Goal: Task Accomplishment & Management: Complete application form

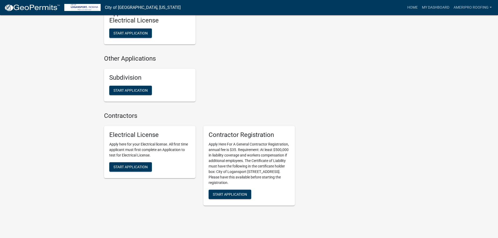
scroll to position [519, 0]
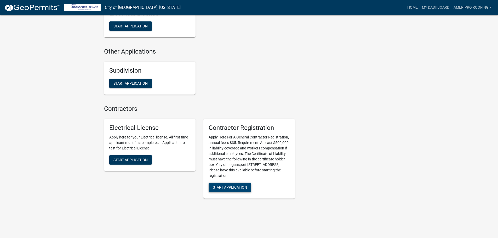
click at [233, 185] on span "Start Application" at bounding box center [230, 187] width 34 height 4
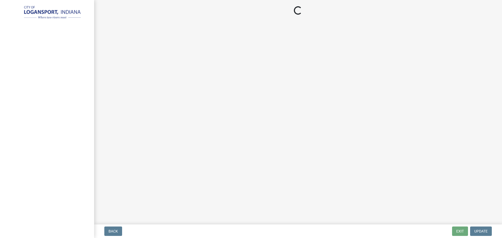
select select "IL"
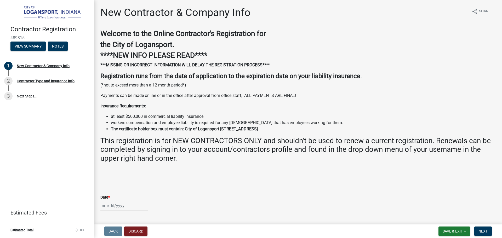
click at [105, 204] on div at bounding box center [124, 206] width 48 height 11
select select "10"
select select "2025"
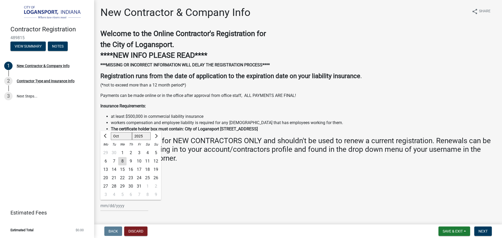
click at [123, 161] on div "8" at bounding box center [122, 161] width 8 height 8
type input "[DATE]"
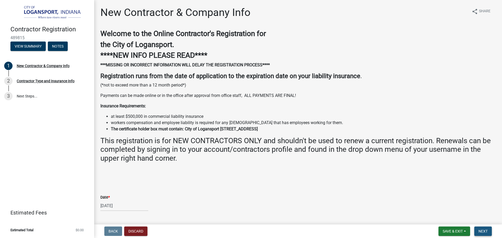
click at [480, 229] on button "Next" at bounding box center [483, 231] width 18 height 9
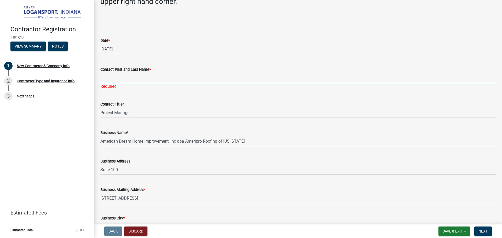
click at [162, 78] on input "Contact First and Last Name *" at bounding box center [297, 78] width 395 height 11
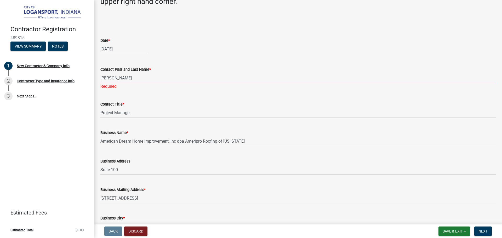
type input "[PERSON_NAME]"
click at [209, 46] on div "[DATE]" at bounding box center [297, 49] width 395 height 11
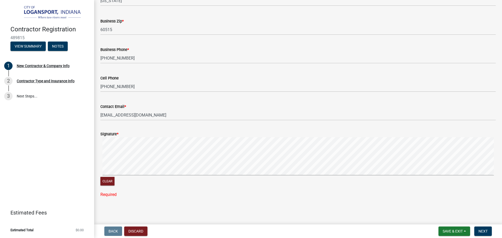
scroll to position [401, 0]
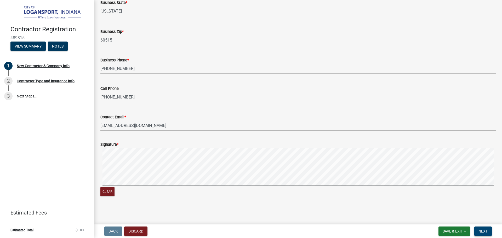
click at [486, 230] on span "Next" at bounding box center [483, 231] width 9 height 4
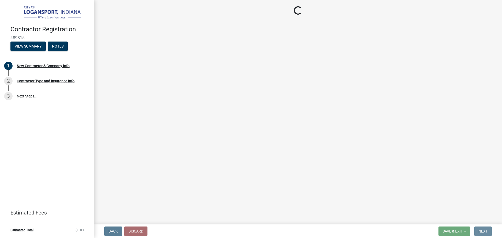
scroll to position [0, 0]
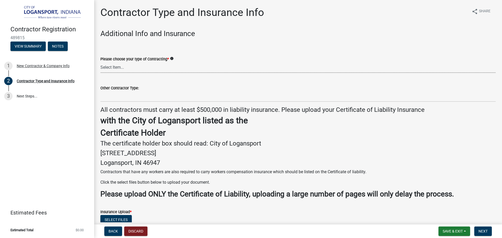
click at [128, 68] on select "Select Item... Plumber General HVAC Roofer Tree Service Demo Other" at bounding box center [297, 67] width 395 height 11
click at [100, 62] on select "Select Item... Plumber General HVAC Roofer Tree Service Demo Other" at bounding box center [297, 67] width 395 height 11
select select "dbc6b508-1de3-42bd-aa16-f4341468e894"
click at [360, 142] on h4 "The certificate holder box should read: City of Logansport" at bounding box center [297, 144] width 395 height 8
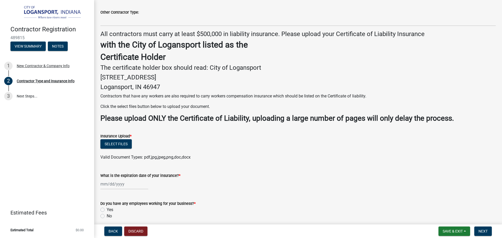
scroll to position [78, 0]
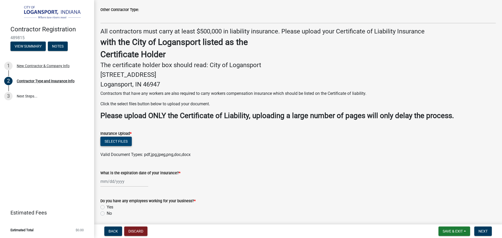
click at [121, 141] on button "Select files" at bounding box center [115, 141] width 31 height 9
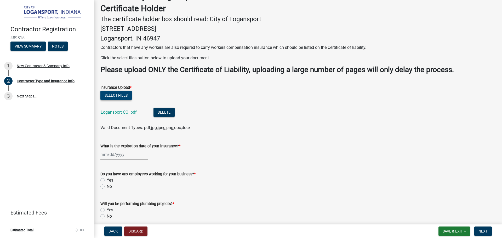
scroll to position [131, 0]
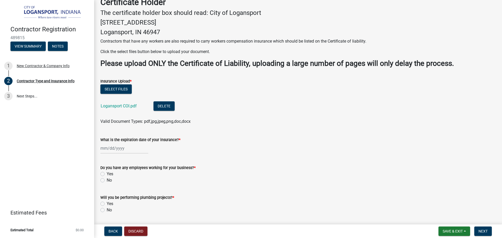
select select "10"
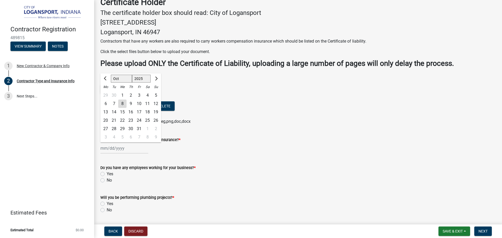
click at [110, 146] on div "[PERSON_NAME] Feb Mar Apr [PERSON_NAME][DATE] Oct Nov [DATE] 1526 1527 1528 152…" at bounding box center [124, 148] width 48 height 11
click at [142, 78] on select "1525 1526 1527 1528 1529 1530 1531 1532 1533 1534 1535 1536 1537 1538 1539 1540…" at bounding box center [141, 79] width 19 height 8
select select "2026"
click at [132, 75] on select "1525 1526 1527 1528 1529 1530 1531 1532 1533 1534 1535 1536 1537 1538 1539 1540…" at bounding box center [141, 79] width 19 height 8
click at [122, 79] on select "Jan Feb Mar Apr May Jun [DATE] Aug Sep Oct Nov Dec" at bounding box center [121, 79] width 21 height 8
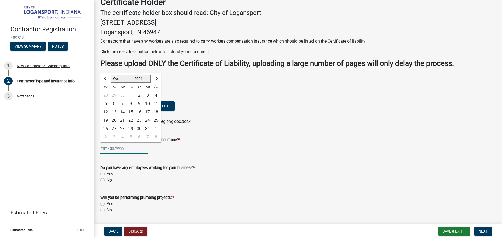
select select "5"
click at [111, 75] on select "Jan Feb Mar Apr May Jun [DATE] Aug Sep Oct Nov Dec" at bounding box center [121, 79] width 21 height 8
click at [139, 95] on div "1" at bounding box center [139, 95] width 8 height 8
type input "[DATE]"
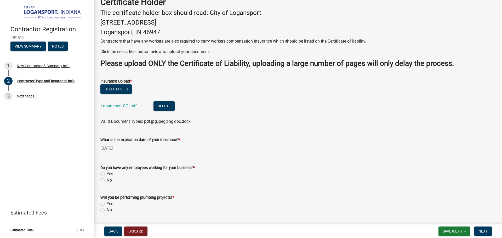
click at [231, 136] on div "What is the expiration date of your insurance? * [DATE]" at bounding box center [297, 141] width 395 height 24
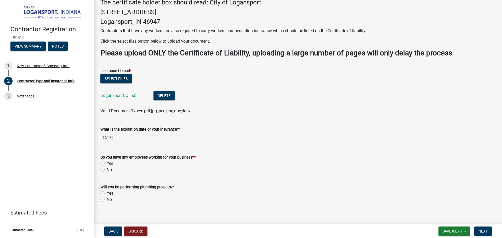
scroll to position [147, 0]
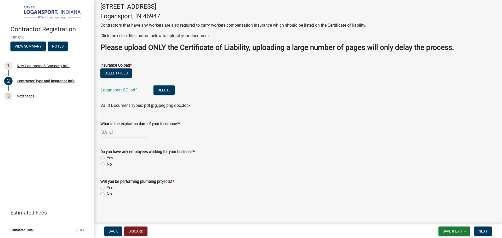
click at [107, 157] on label "Yes" at bounding box center [110, 158] width 7 height 6
click at [107, 157] on input "Yes" at bounding box center [108, 156] width 3 height 3
radio input "true"
click at [107, 194] on label "No" at bounding box center [109, 194] width 5 height 6
click at [107, 194] on input "No" at bounding box center [108, 192] width 3 height 3
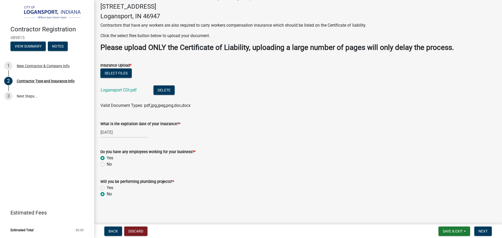
radio input "true"
click at [482, 229] on span "Next" at bounding box center [483, 231] width 9 height 4
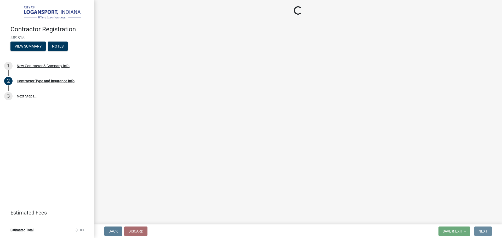
scroll to position [0, 0]
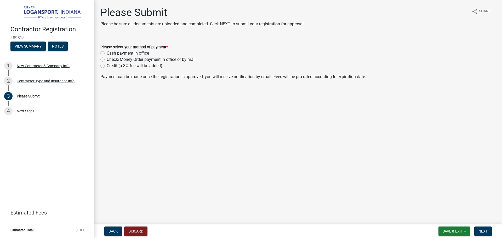
click at [107, 65] on label "Credit (a 3% fee will be added)" at bounding box center [135, 66] width 56 height 6
click at [107, 65] on input "Credit (a 3% fee will be added)" at bounding box center [108, 64] width 3 height 3
radio input "true"
click at [480, 231] on span "Next" at bounding box center [483, 231] width 9 height 4
